Goal: Task Accomplishment & Management: Complete application form

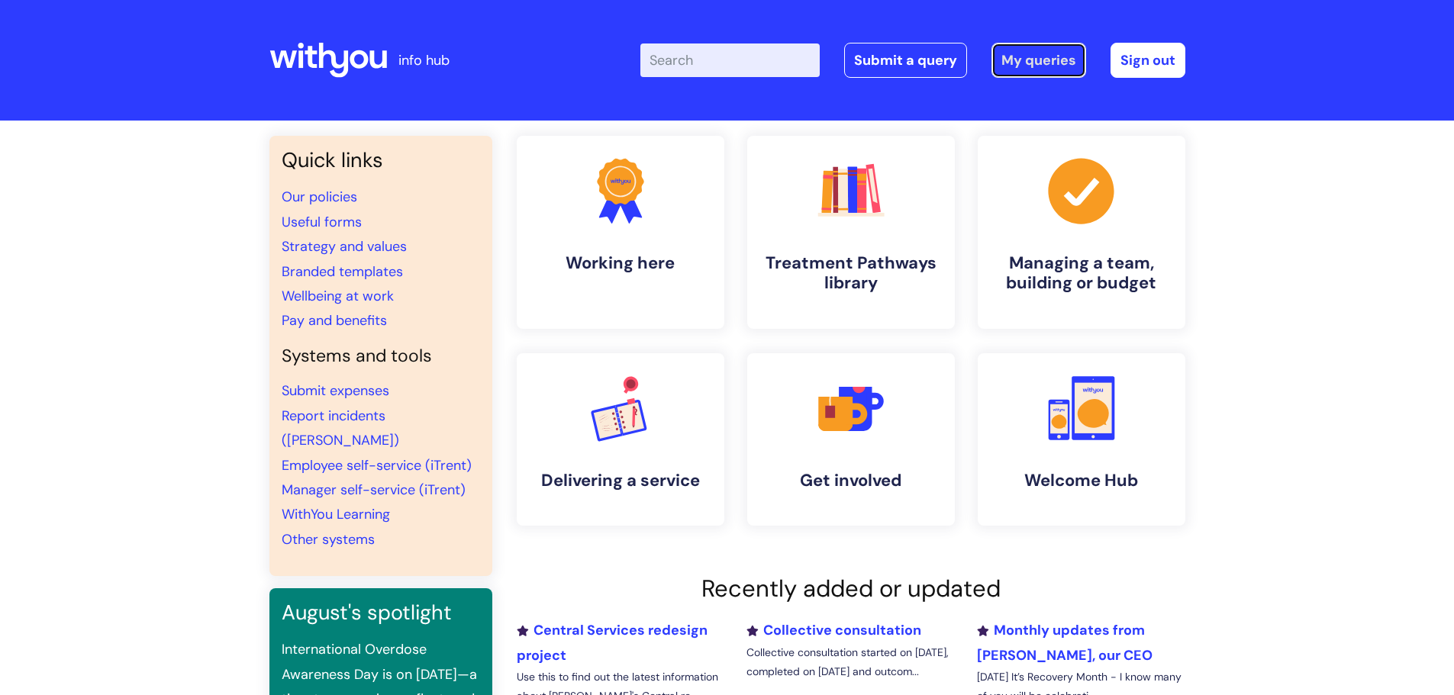
click at [1030, 59] on link "My queries" at bounding box center [1038, 60] width 95 height 35
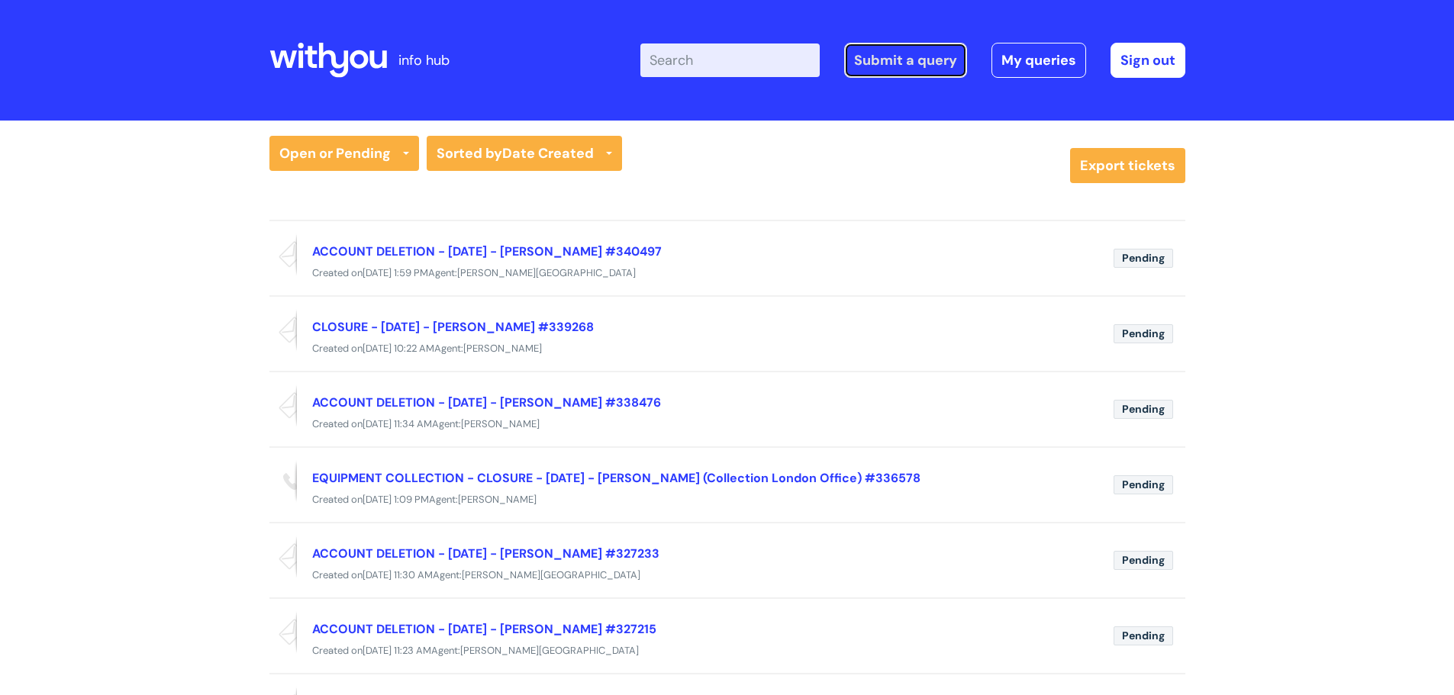
click at [919, 56] on link "Submit a query" at bounding box center [905, 60] width 123 height 35
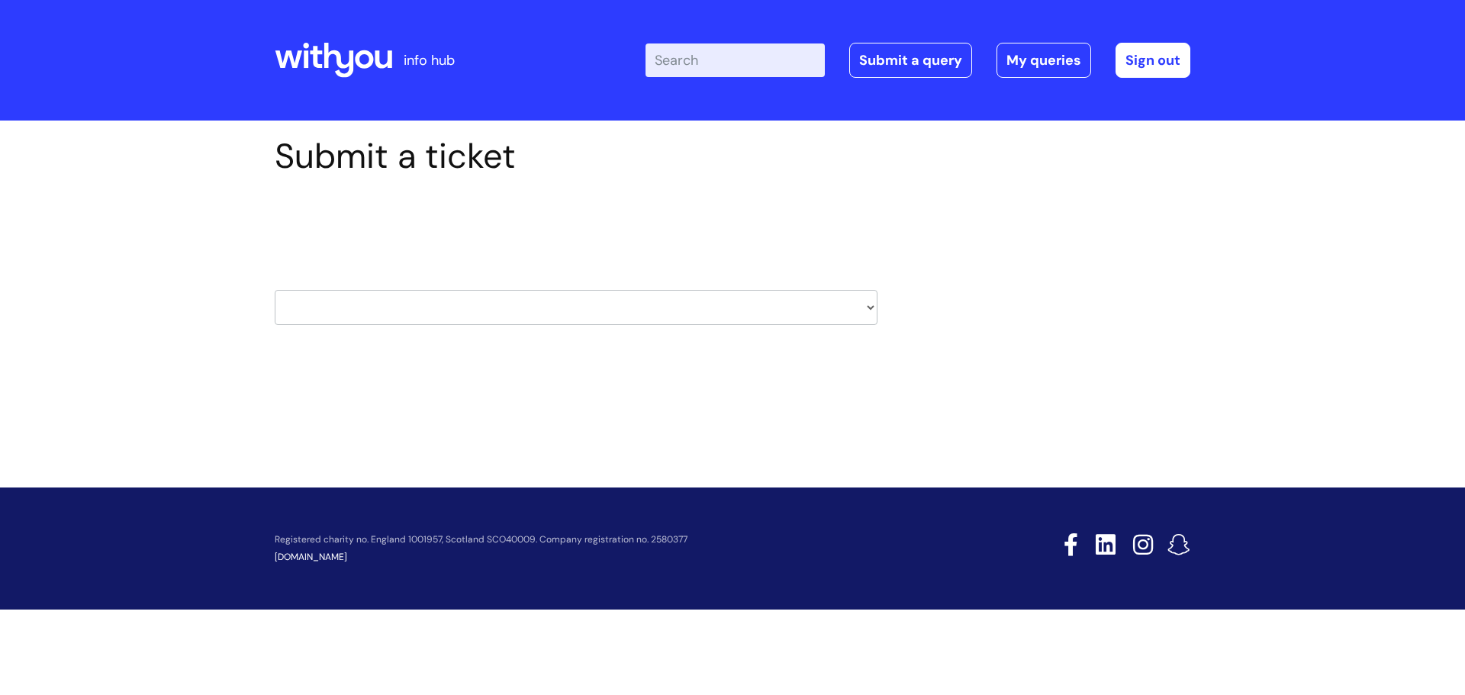
drag, startPoint x: 506, startPoint y: 295, endPoint x: 484, endPoint y: 366, distance: 74.3
click at [506, 295] on select "HR / People IT and Support Clinical Drug Alerts Finance Accounts Data Support T…" at bounding box center [576, 307] width 603 height 35
select select "it_and_support"
click at [275, 290] on select "HR / People IT and Support Clinical Drug Alerts Finance Accounts Data Support T…" at bounding box center [576, 307] width 603 height 35
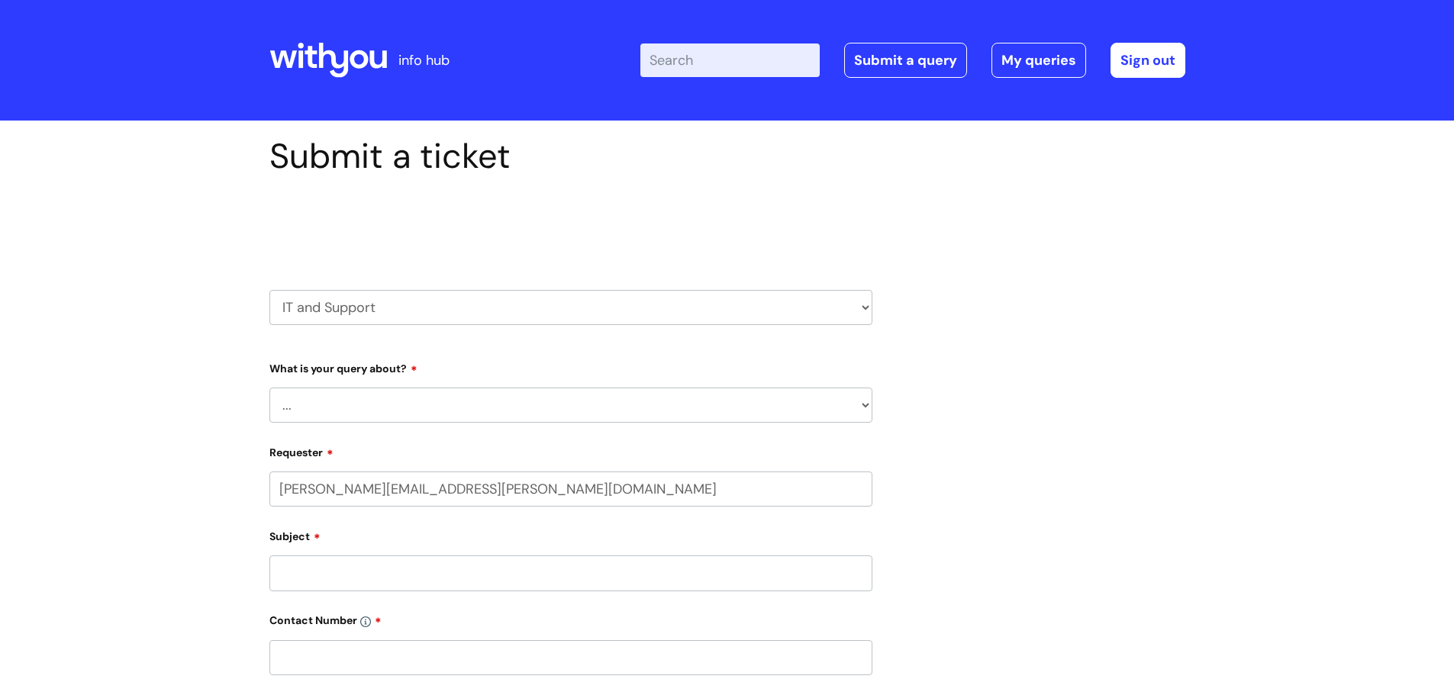
click at [400, 400] on select "... Mobile Phone Reset & MFA Accounts, Starters and Leavers IT Hardware issue I…" at bounding box center [570, 405] width 603 height 35
select select "Accounts, Starters and Leavers"
click at [269, 388] on select "... Mobile Phone Reset & MFA Accounts, Starters and Leavers IT Hardware issue I…" at bounding box center [570, 405] width 603 height 35
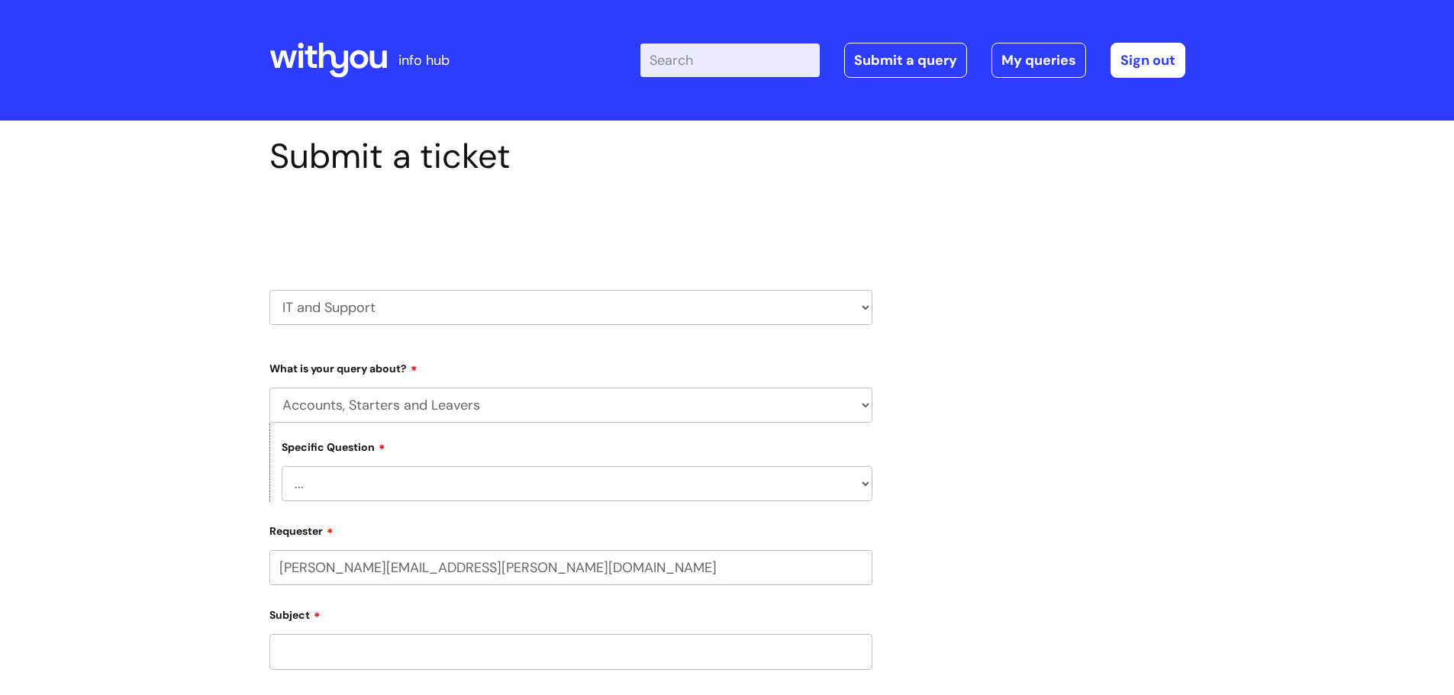
click at [379, 482] on select "... I have a new starter I have a leaver I need to make a change to an account …" at bounding box center [577, 483] width 591 height 35
click at [282, 466] on select "... I have a new starter I have a leaver I need to make a change to an account …" at bounding box center [577, 483] width 591 height 35
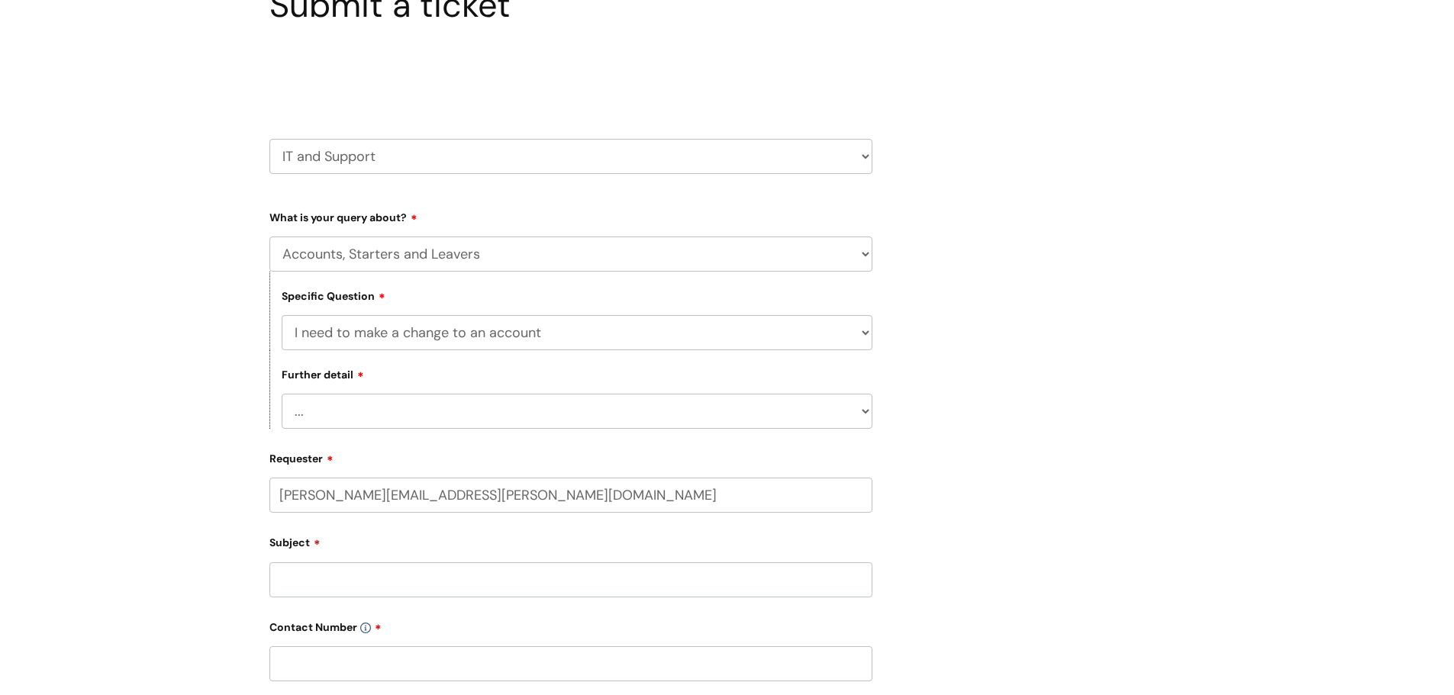
scroll to position [153, 0]
click at [397, 414] on select "... I need to amend the name, details or access of an account I need to reinsta…" at bounding box center [577, 409] width 591 height 35
click at [445, 327] on select "... I have a new starter I have a leaver I need to make a change to an account …" at bounding box center [577, 331] width 591 height 35
click at [282, 314] on select "... I have a new starter I have a leaver I need to make a change to an account …" at bounding box center [577, 331] width 591 height 35
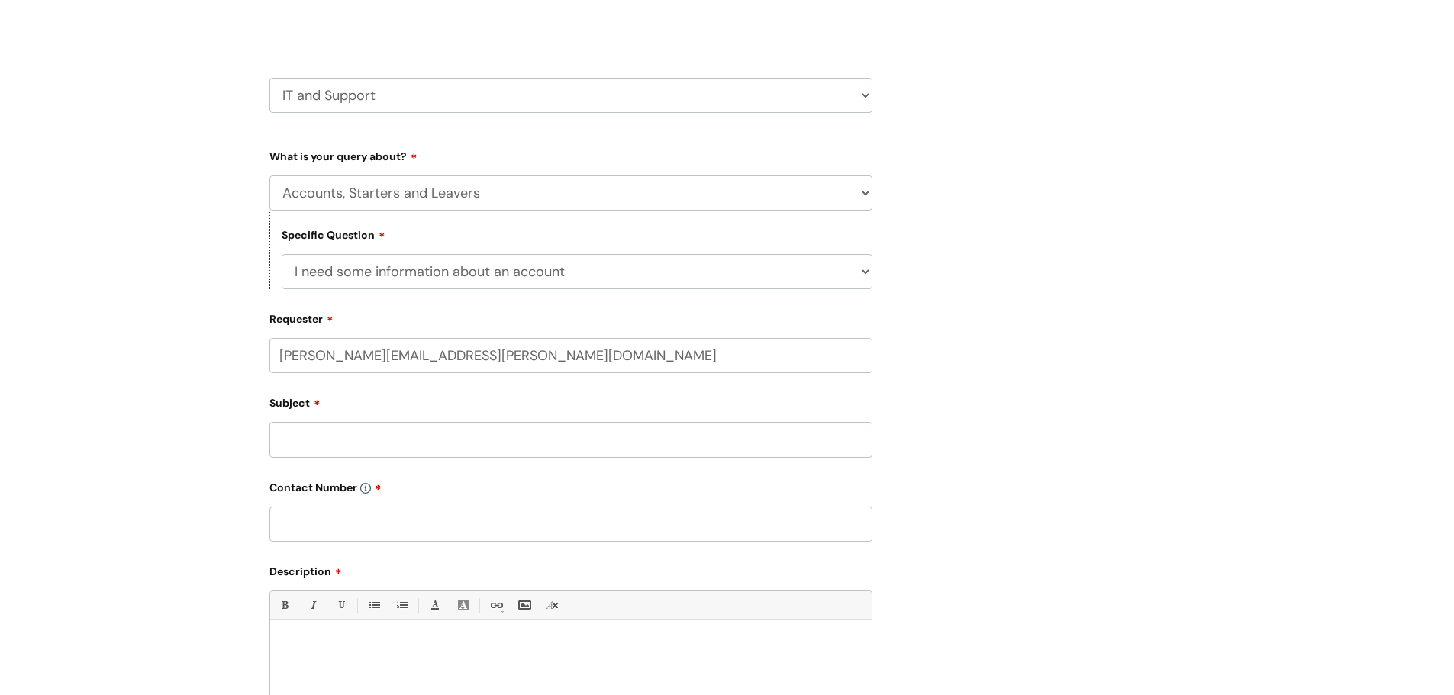
scroll to position [229, 0]
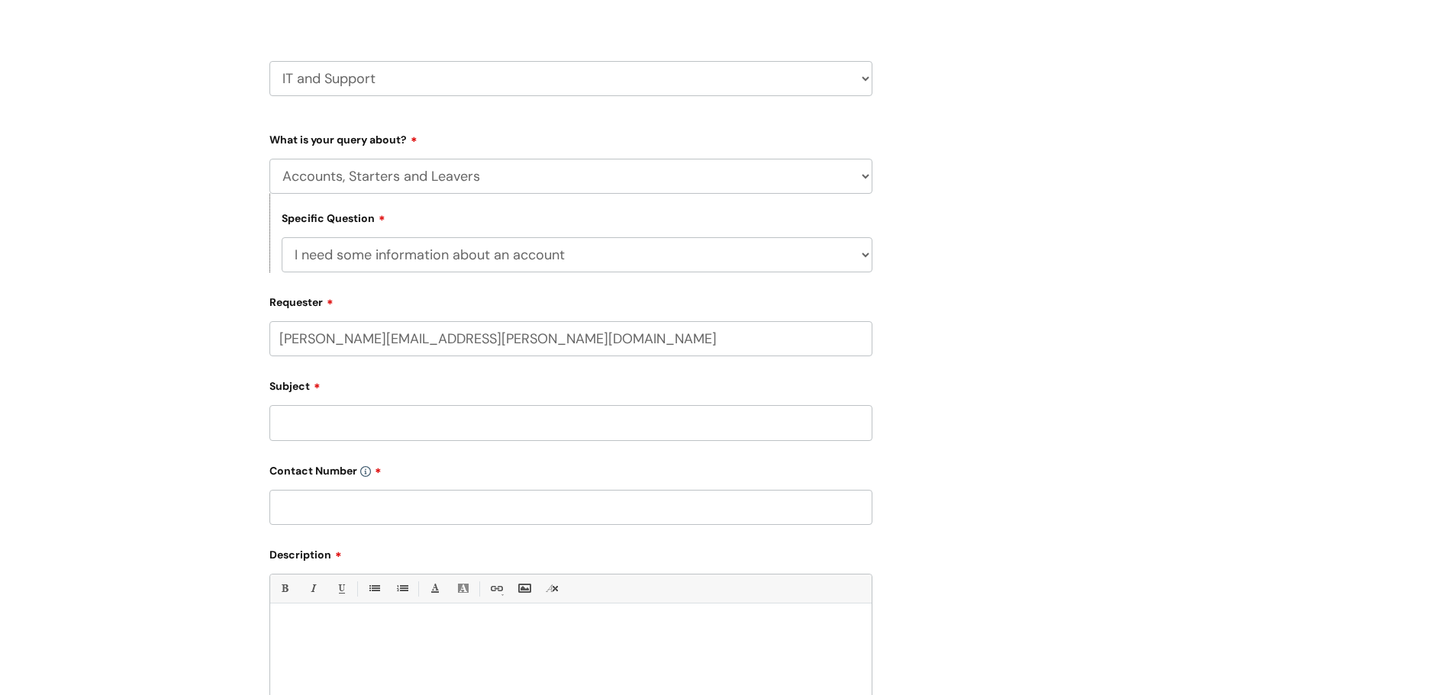
click at [466, 254] on select "... I have a new starter I have a leaver I need to make a change to an account …" at bounding box center [577, 254] width 591 height 35
select select "I have a question about a leaver"
click at [282, 237] on select "... I have a new starter I have a leaver I need to make a change to an account …" at bounding box center [577, 254] width 591 height 35
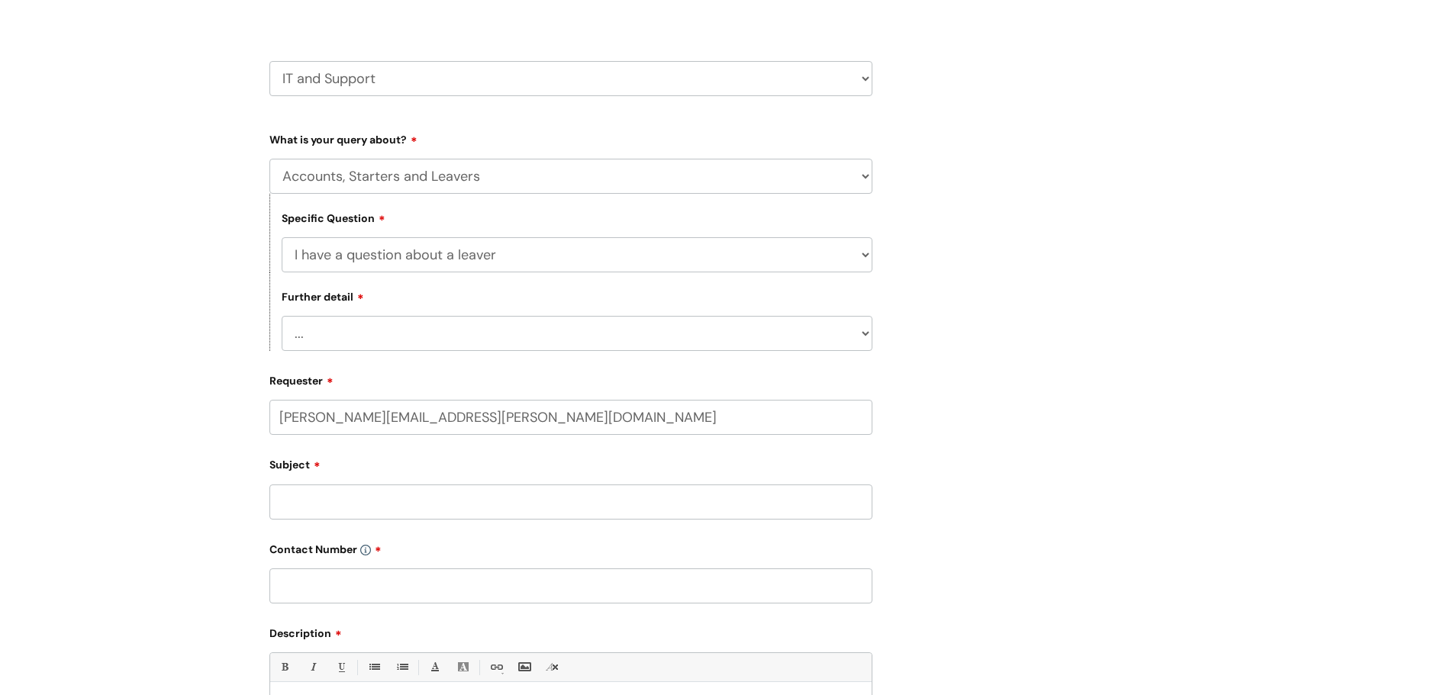
click at [417, 308] on div "Further detail ... Where do I find a closure form What shall I do with their eq…" at bounding box center [570, 311] width 603 height 79
click at [416, 339] on select "... Where do I find a closure form What shall I do with their equipment" at bounding box center [577, 333] width 591 height 35
click at [440, 262] on select "... I have a new starter I have a leaver I need to make a change to an account …" at bounding box center [577, 254] width 591 height 35
select select
click at [282, 237] on select "... I have a new starter I have a leaver I need to make a change to an account …" at bounding box center [577, 254] width 591 height 35
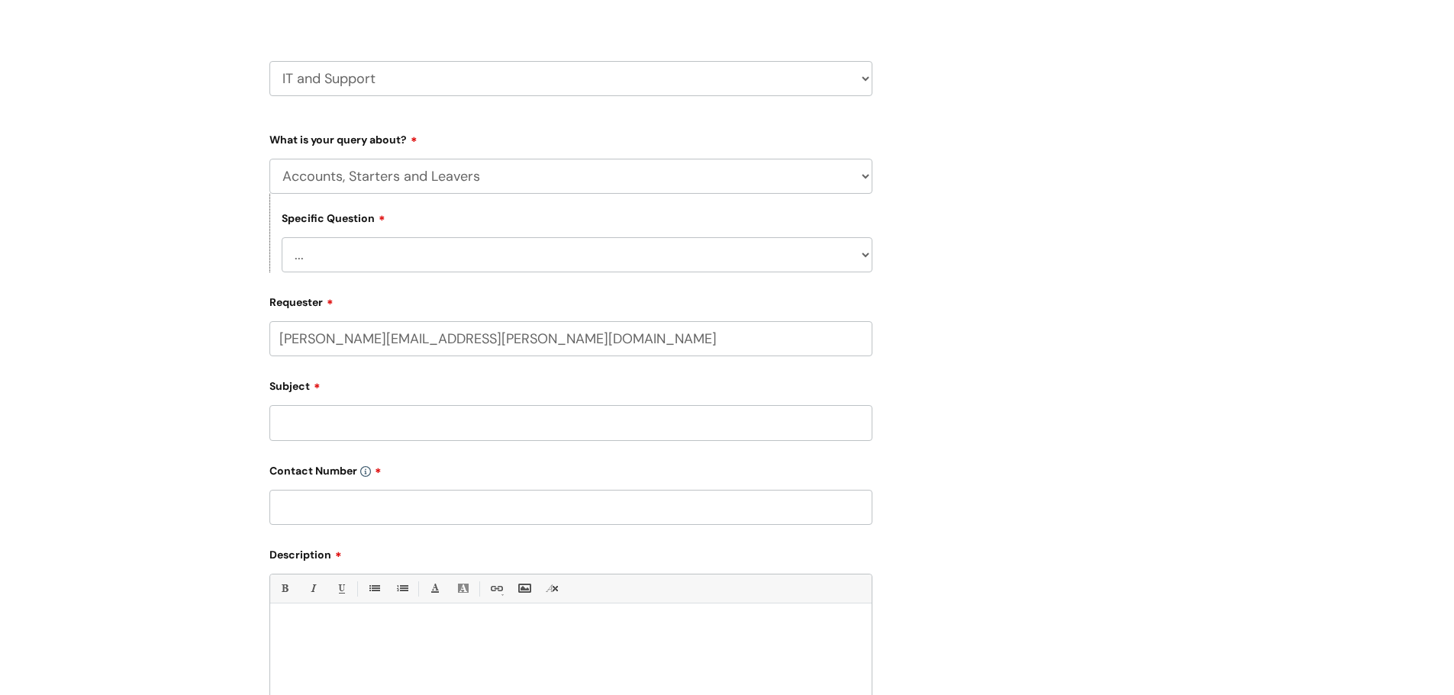
click at [456, 268] on select "... I have a new starter I have a leaver I need to make a change to an account …" at bounding box center [577, 254] width 591 height 35
click at [1029, 356] on div "Submit a ticket Select issue type HR / People IT and Support Clinical Drug Aler…" at bounding box center [727, 385] width 939 height 956
click at [533, 432] on input "Subject" at bounding box center [570, 422] width 603 height 35
type input "Stop forwarding for [PERSON_NAME] to [PERSON_NAME]"
type input "07704224654"
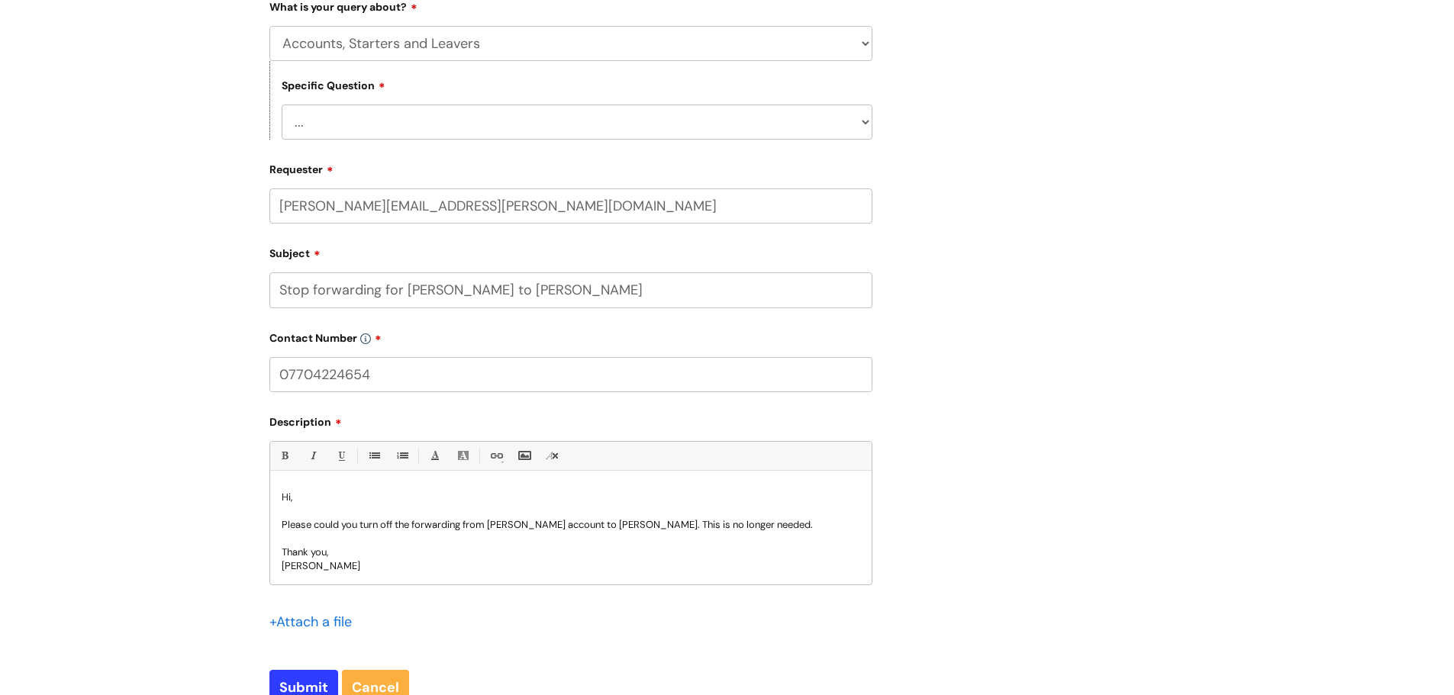
scroll to position [468, 0]
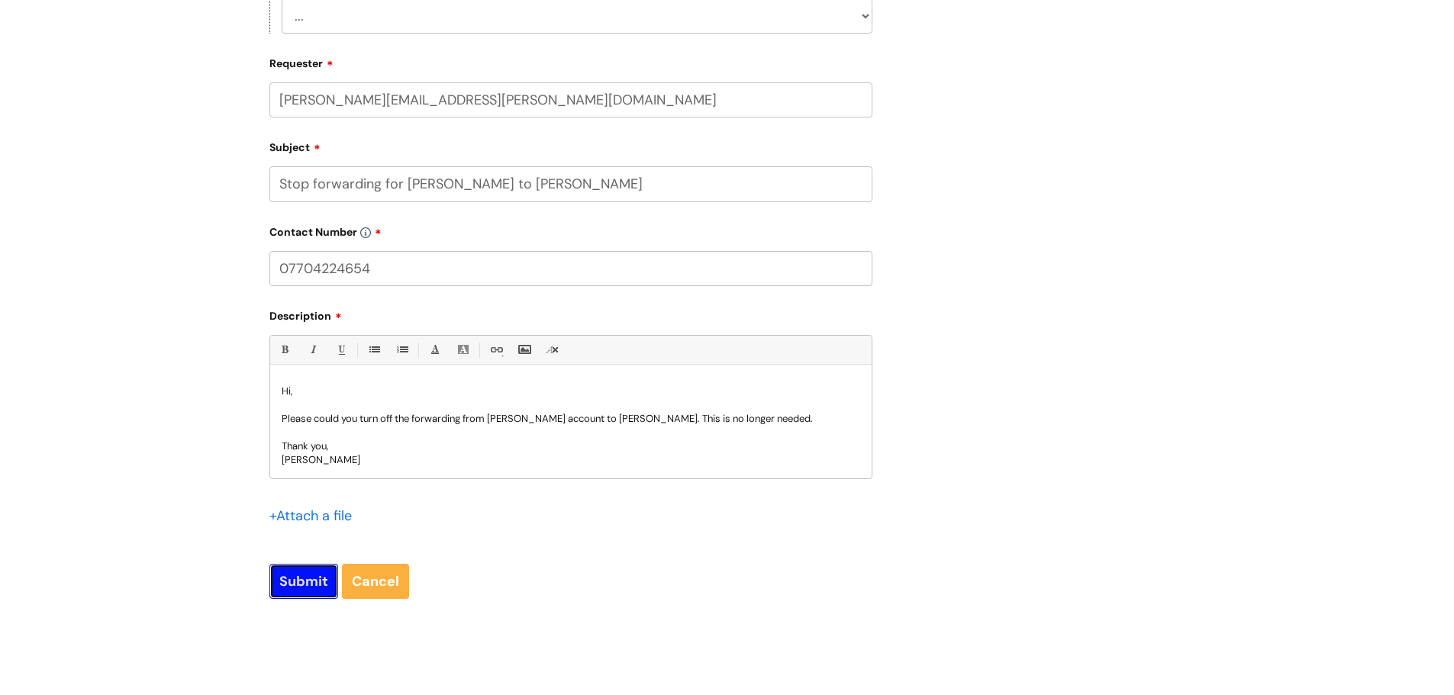
click at [315, 580] on input "Submit" at bounding box center [303, 581] width 69 height 35
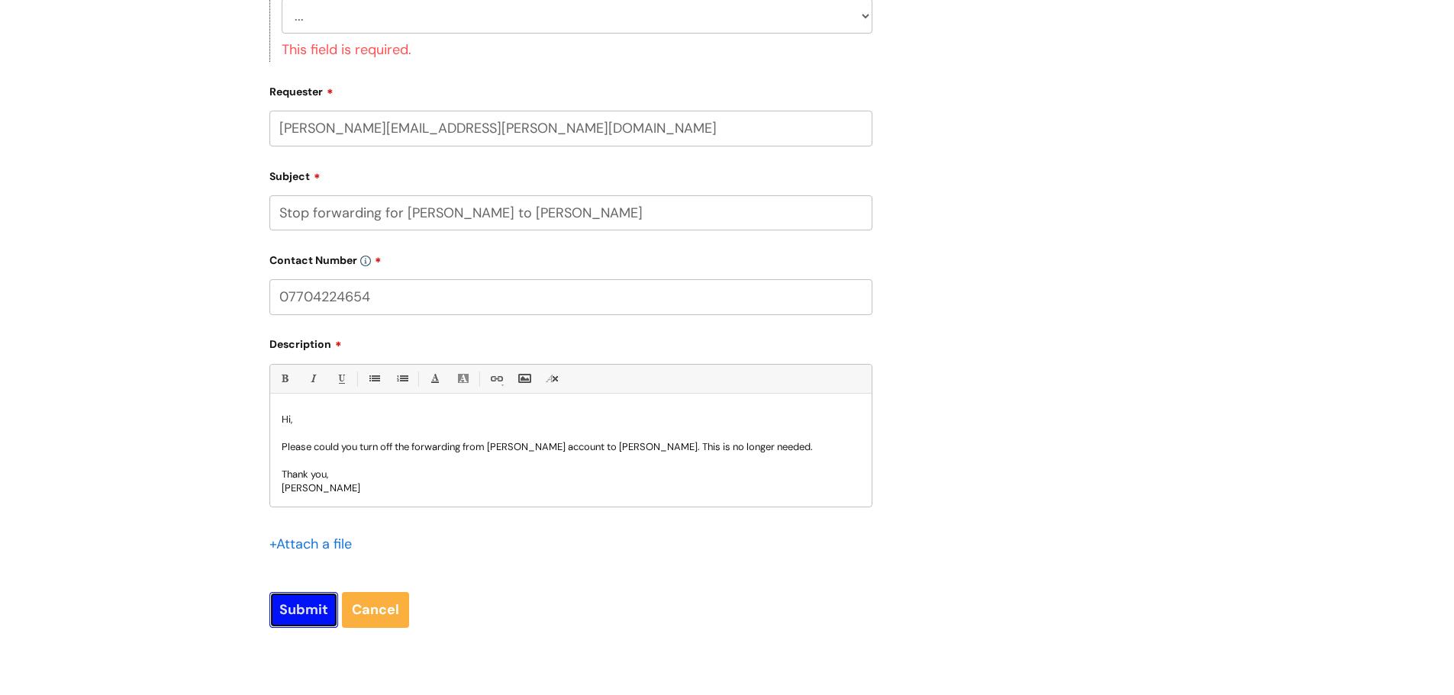
scroll to position [239, 0]
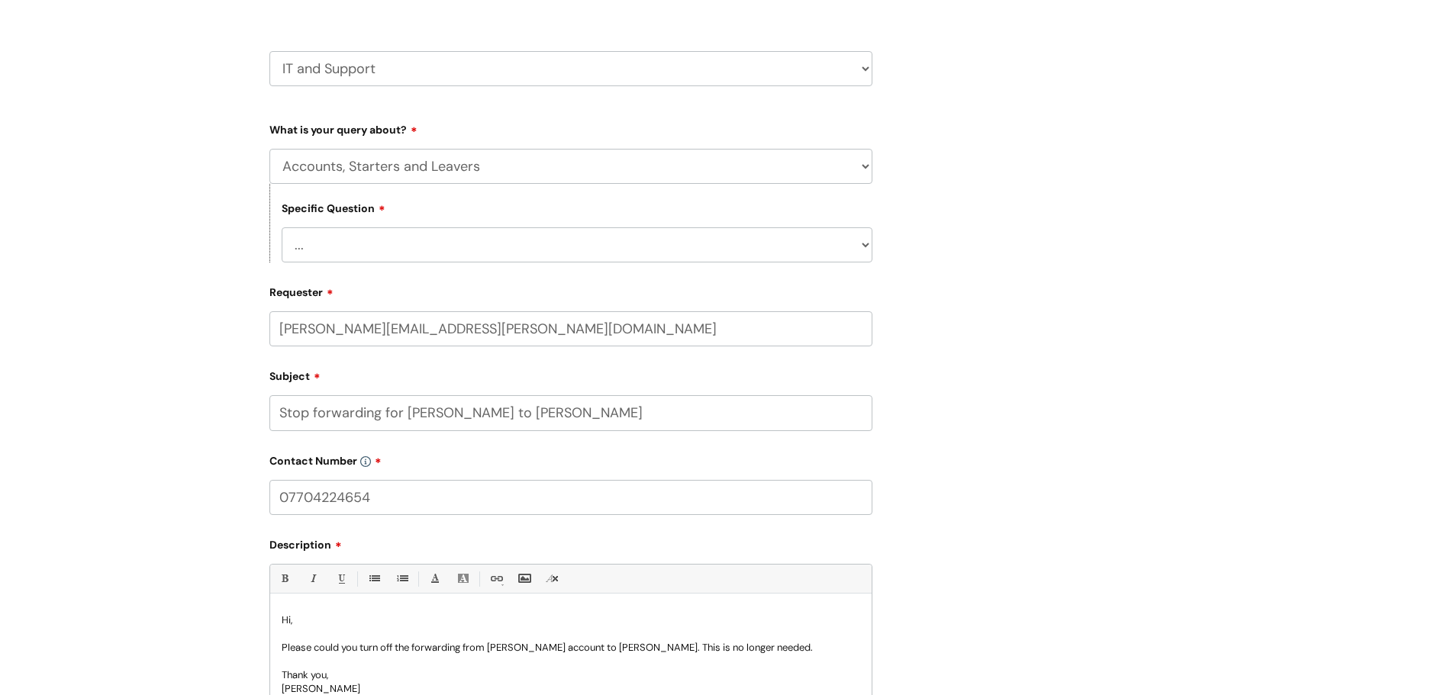
click at [369, 229] on select "... I have a new starter I have a leaver I need to make a change to an account …" at bounding box center [577, 244] width 591 height 35
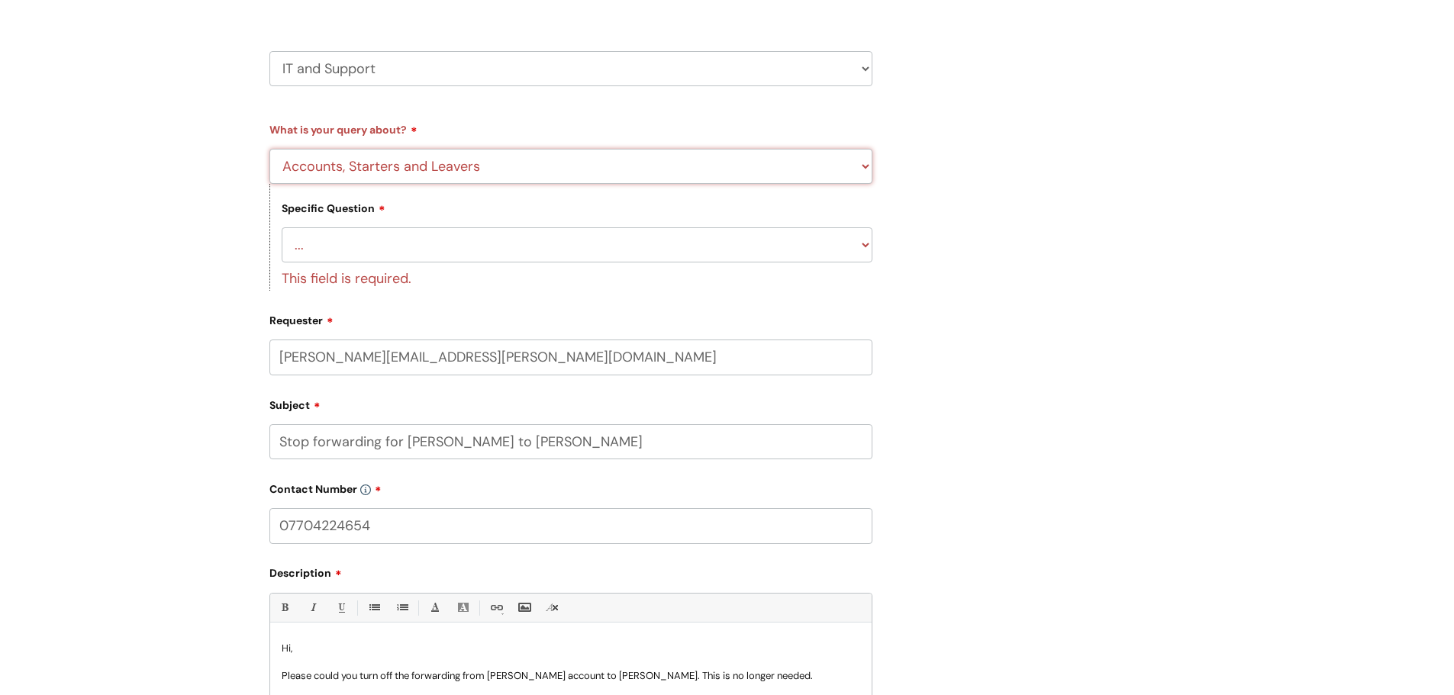
click at [400, 161] on select "... Mobile Phone Reset & MFA Accounts, Starters and Leavers IT Hardware issue I…" at bounding box center [570, 166] width 603 height 35
select select "Something Else"
click at [269, 149] on select "... Mobile Phone Reset & MFA Accounts, Starters and Leavers IT Hardware issue I…" at bounding box center [570, 166] width 603 height 35
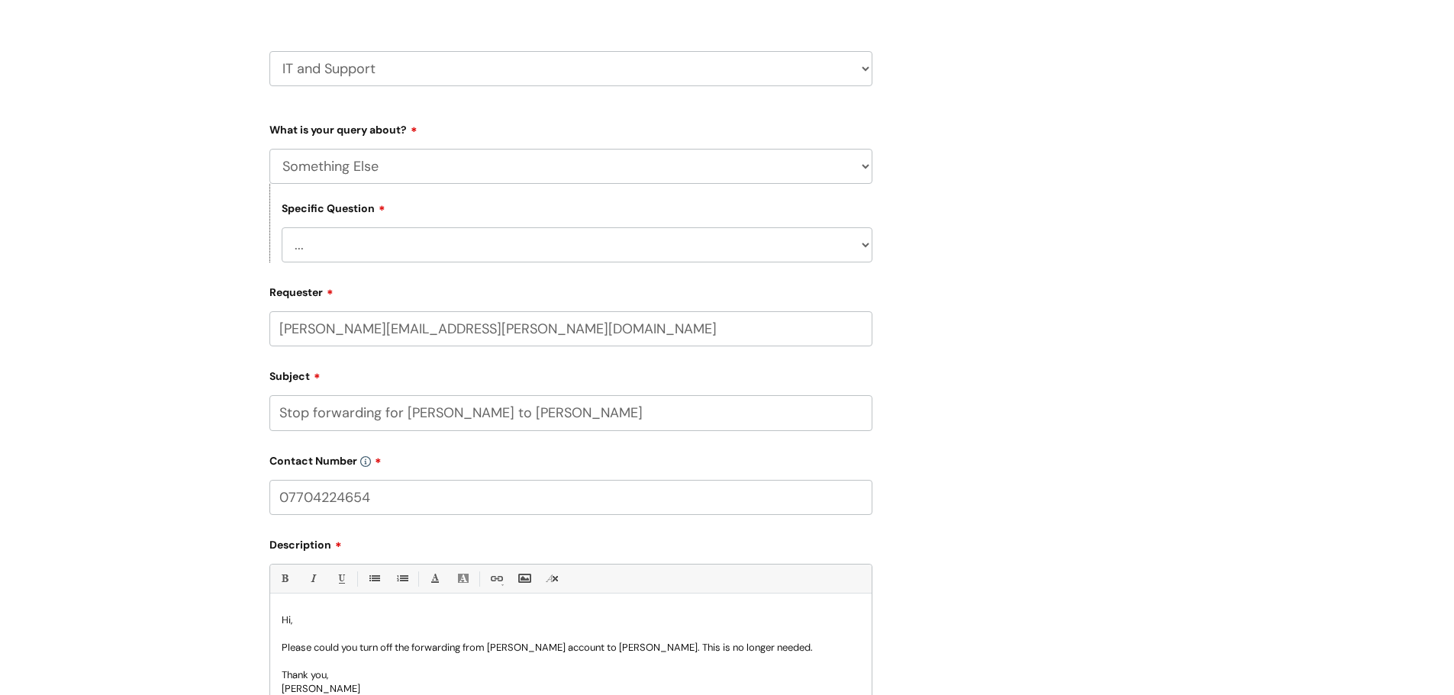
click at [421, 258] on select "... My problem is not listed" at bounding box center [577, 244] width 591 height 35
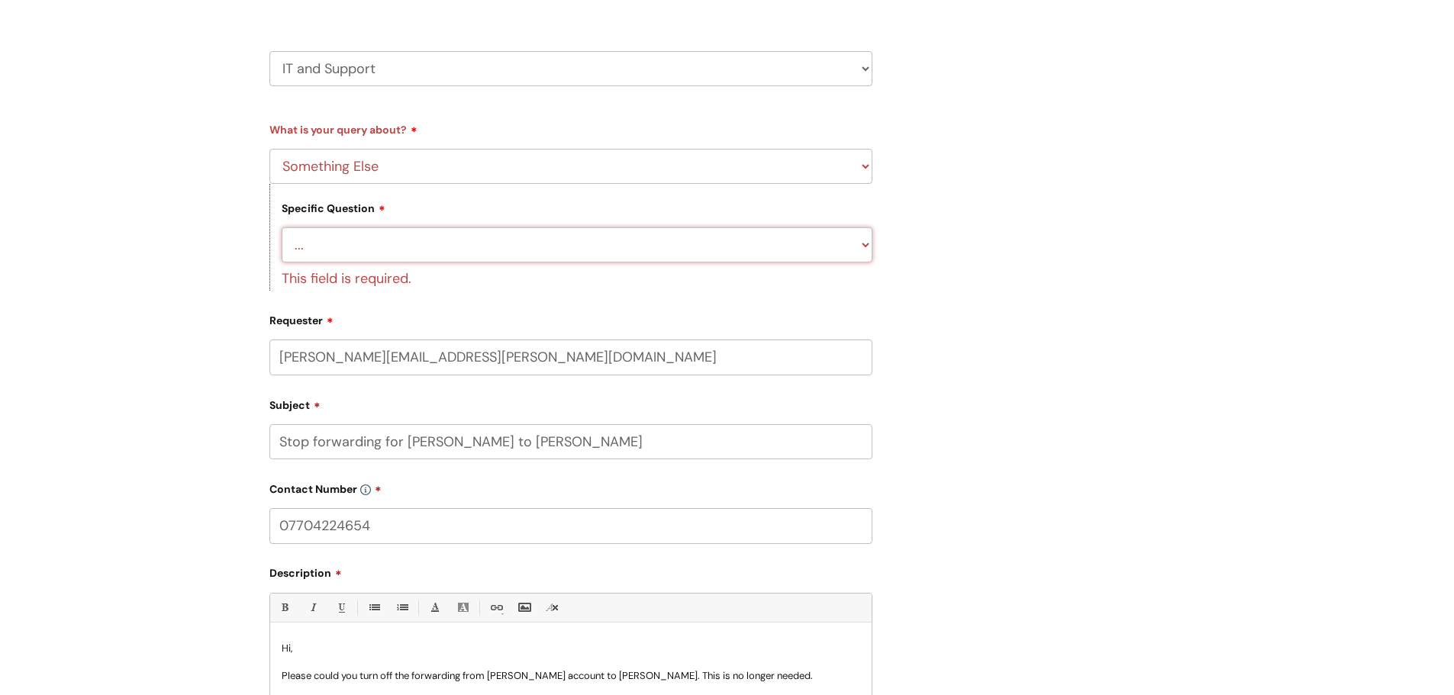
select select "My problem is not listed"
click at [282, 227] on select "... My problem is not listed" at bounding box center [577, 244] width 591 height 35
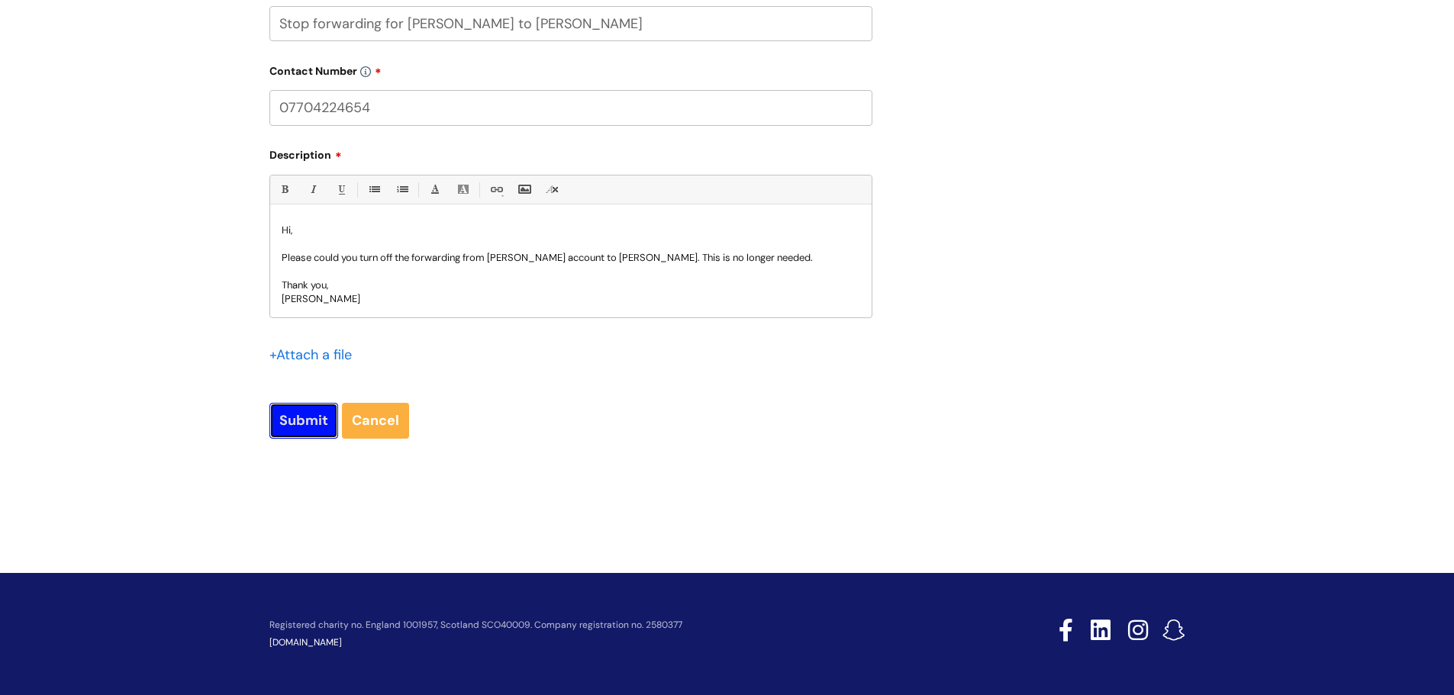
click at [293, 432] on input "Submit" at bounding box center [303, 420] width 69 height 35
type input "Please Wait..."
